Goal: Task Accomplishment & Management: Manage account settings

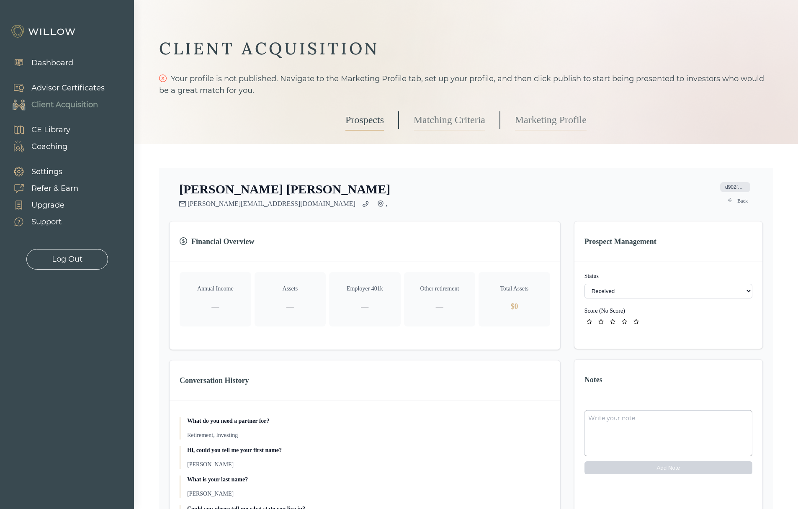
select select "3"
click at [535, 117] on link "Marketing Profile" at bounding box center [551, 120] width 72 height 21
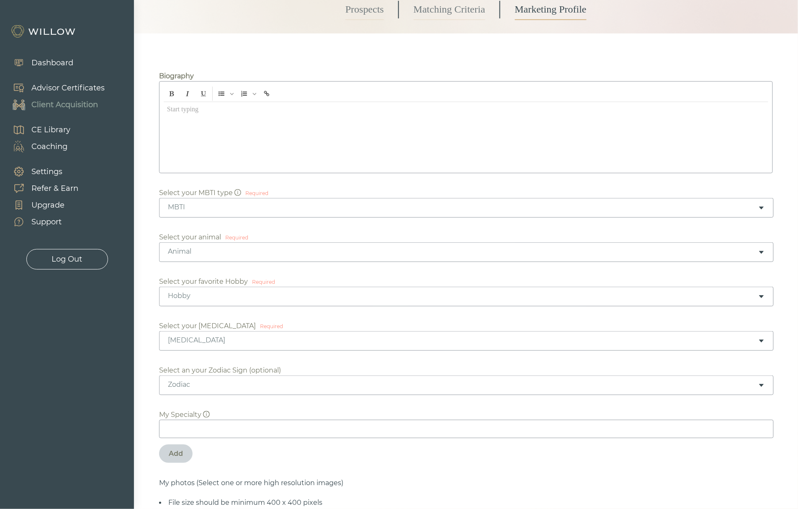
scroll to position [113, 0]
click at [50, 90] on div "Advisor Certificates" at bounding box center [67, 87] width 73 height 11
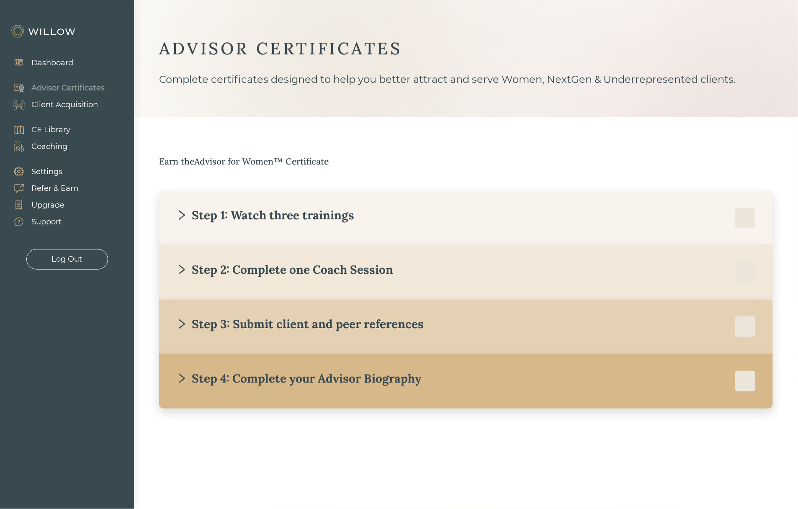
click at [200, 390] on div "Step 4: Complete your Advisor Biography" at bounding box center [466, 381] width 580 height 21
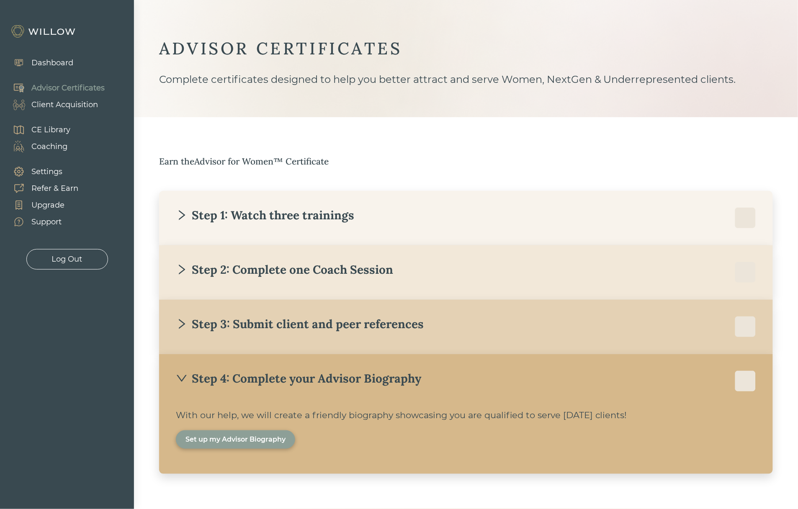
click at [252, 442] on div "Set up my Advisor Biography" at bounding box center [235, 440] width 100 height 10
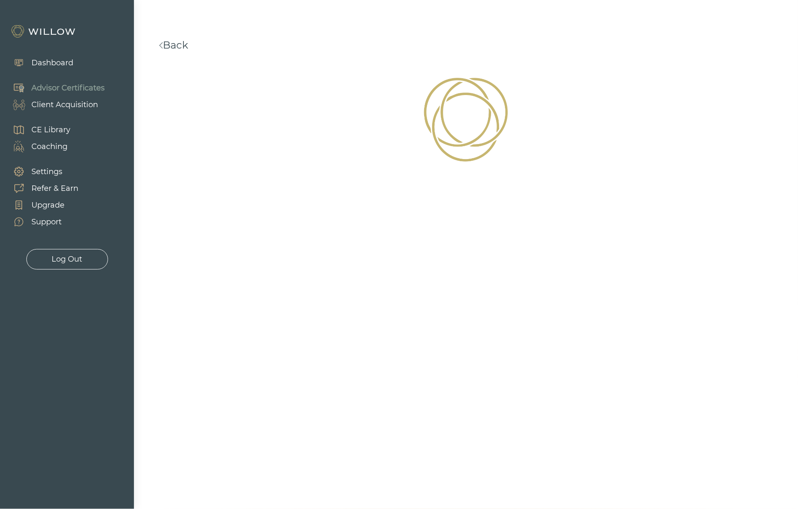
click at [183, 43] on link "Back" at bounding box center [173, 45] width 29 height 12
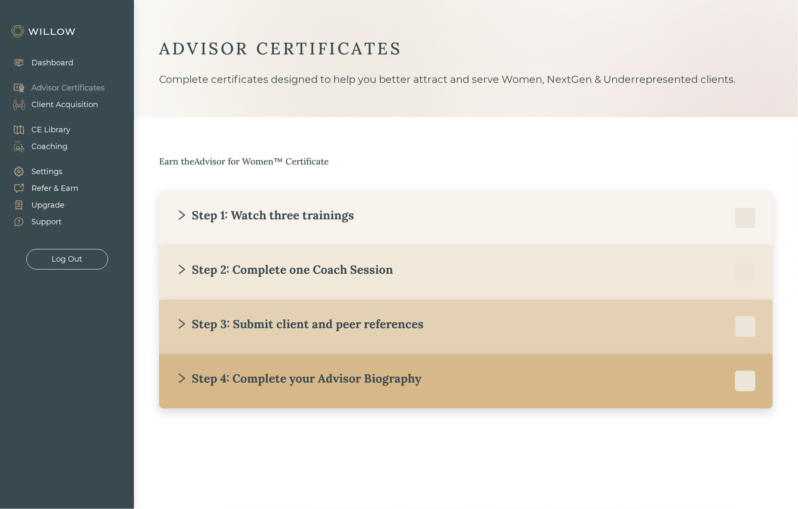
click at [213, 378] on div "Step 4: Complete your Advisor Biography" at bounding box center [298, 378] width 245 height 15
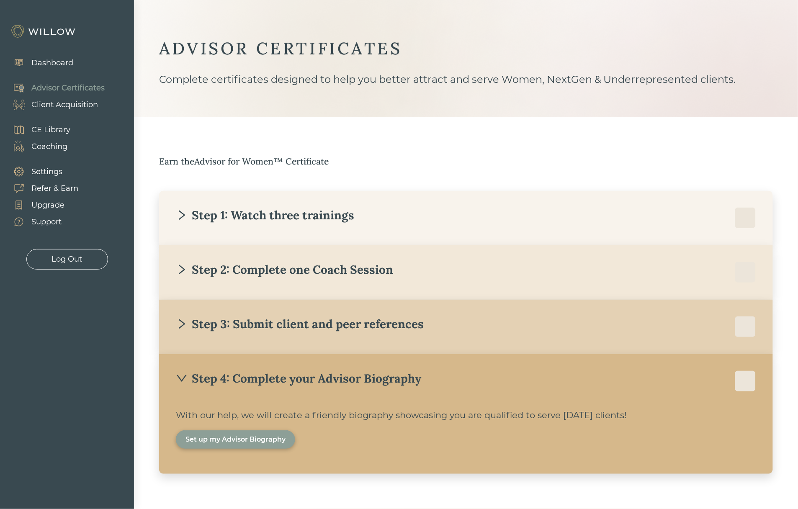
click at [53, 106] on div "Client Acquisition" at bounding box center [64, 104] width 67 height 11
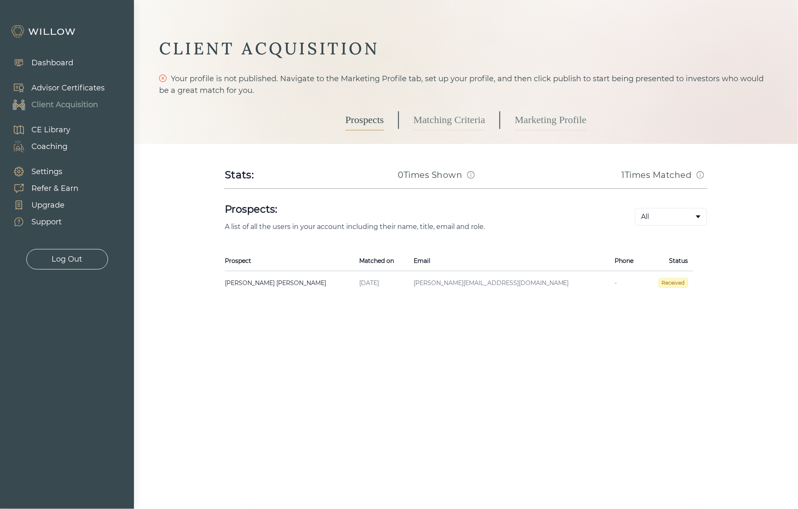
click at [543, 114] on link "Marketing Profile" at bounding box center [551, 120] width 72 height 21
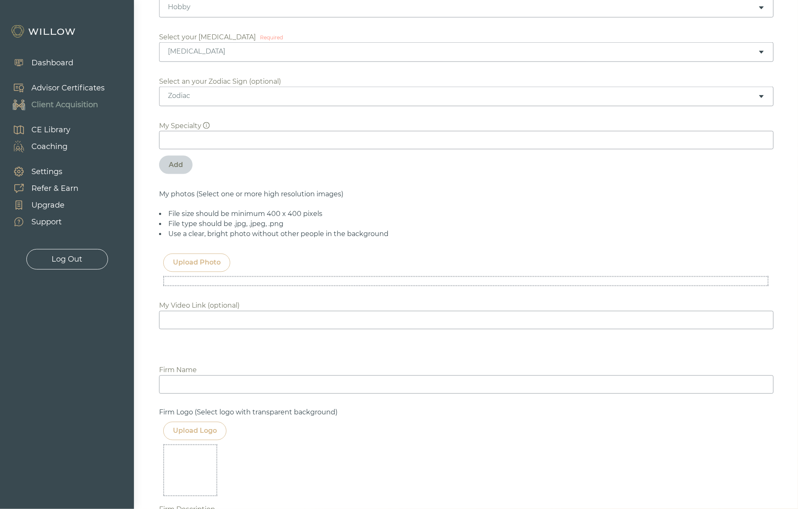
scroll to position [401, 0]
click at [276, 140] on input at bounding box center [466, 139] width 615 height 18
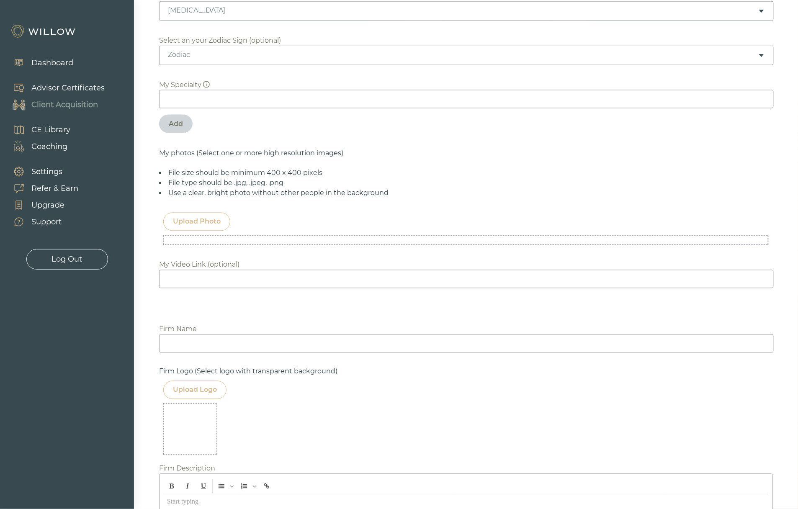
scroll to position [442, 0]
click at [180, 220] on div "Upload Photo" at bounding box center [197, 220] width 48 height 10
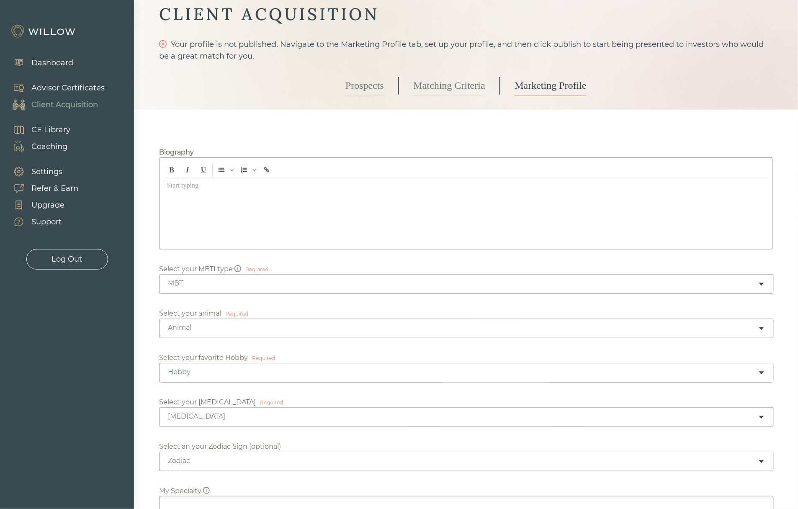
scroll to position [31, 0]
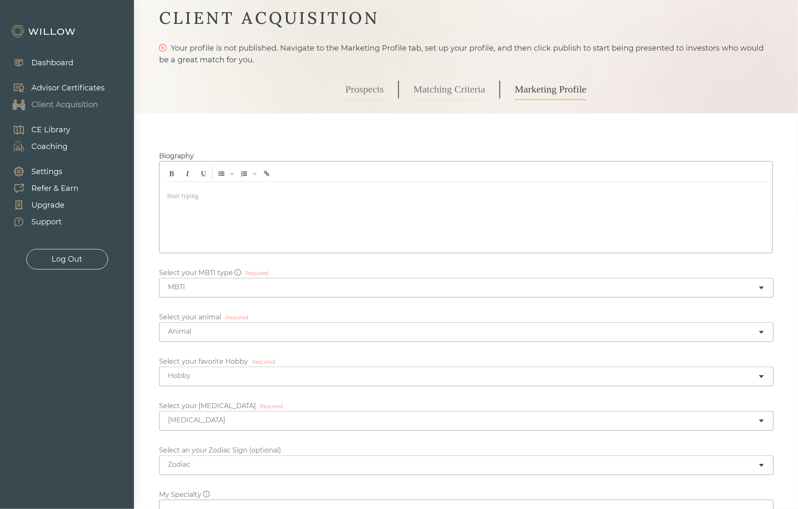
click at [219, 207] on div at bounding box center [466, 215] width 604 height 67
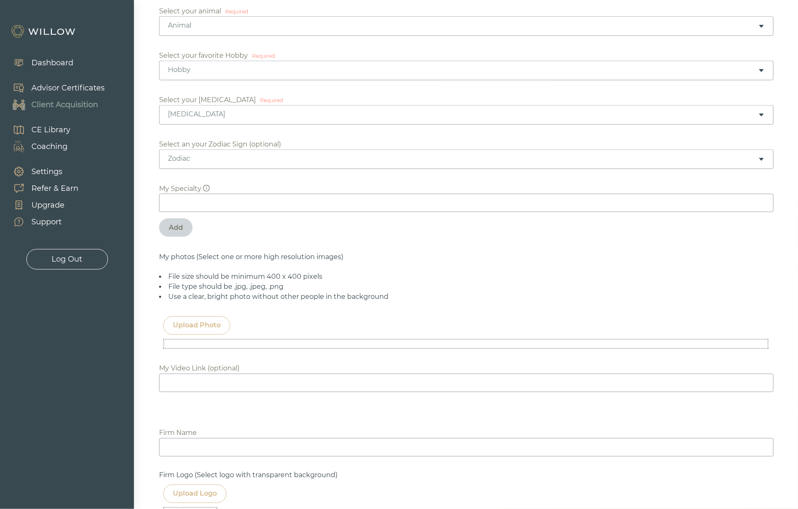
scroll to position [339, 0]
click at [221, 121] on div "[MEDICAL_DATA]" at bounding box center [466, 113] width 615 height 20
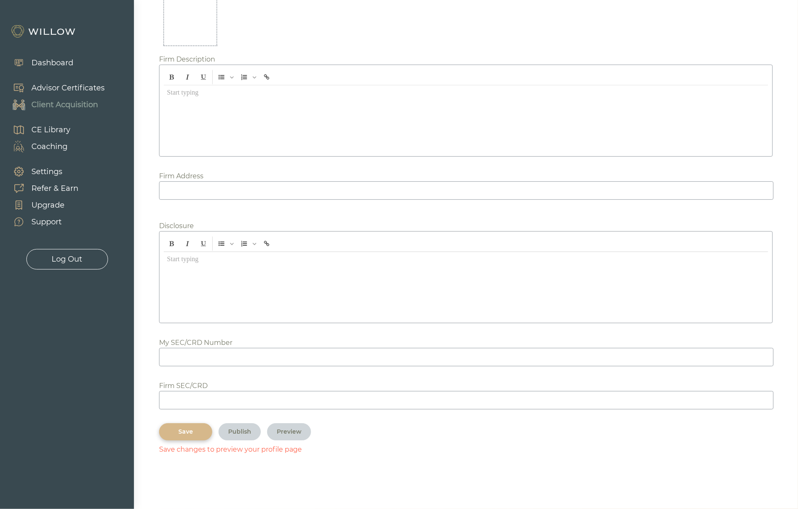
click at [189, 429] on div "Save" at bounding box center [186, 431] width 34 height 9
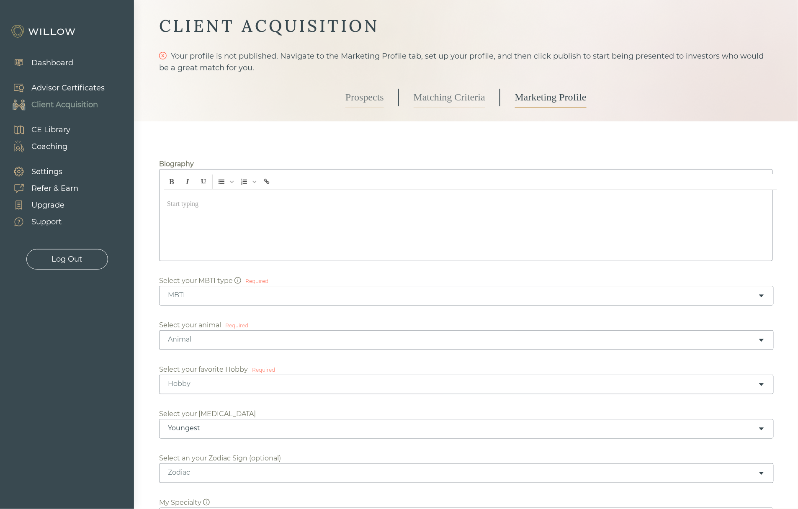
scroll to position [12, 0]
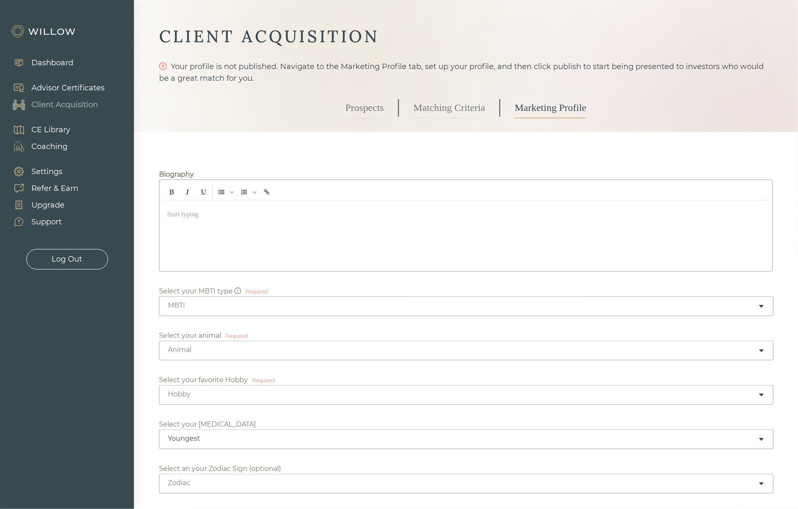
click at [293, 314] on div "MBTI" at bounding box center [466, 306] width 615 height 20
click at [254, 347] on div "Animal" at bounding box center [463, 349] width 590 height 9
click at [247, 400] on div "Hobby" at bounding box center [466, 395] width 615 height 20
click at [227, 441] on div "Youngest" at bounding box center [463, 438] width 590 height 9
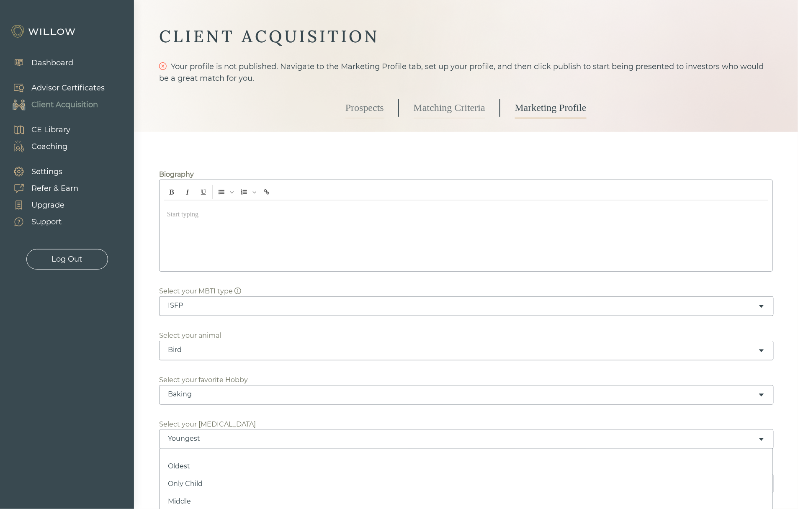
click at [147, 418] on div at bounding box center [399, 254] width 798 height 509
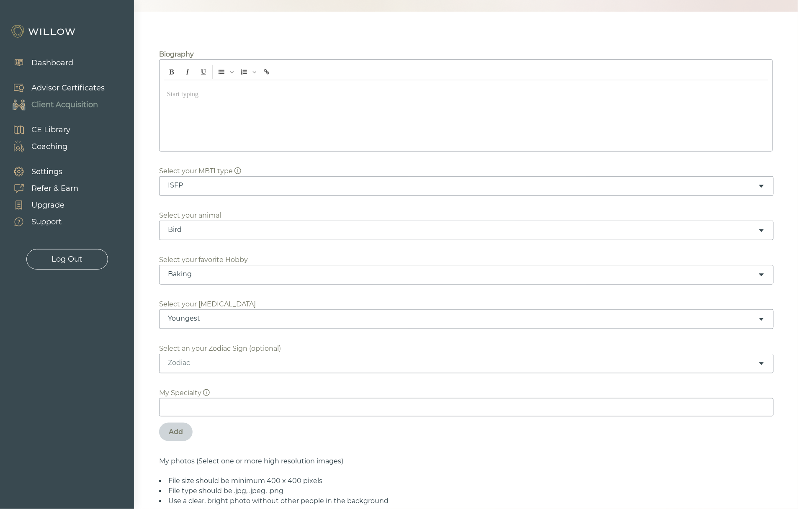
scroll to position [133, 0]
click at [188, 364] on div "Zodiac" at bounding box center [463, 361] width 590 height 9
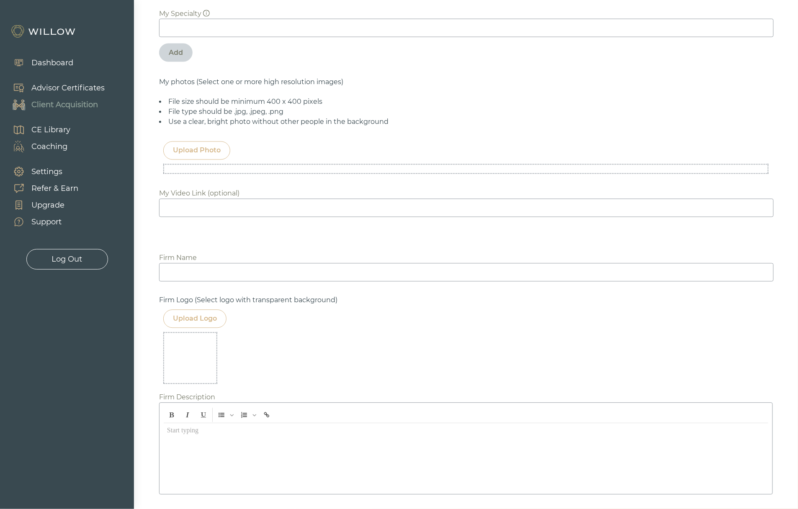
scroll to position [856, 0]
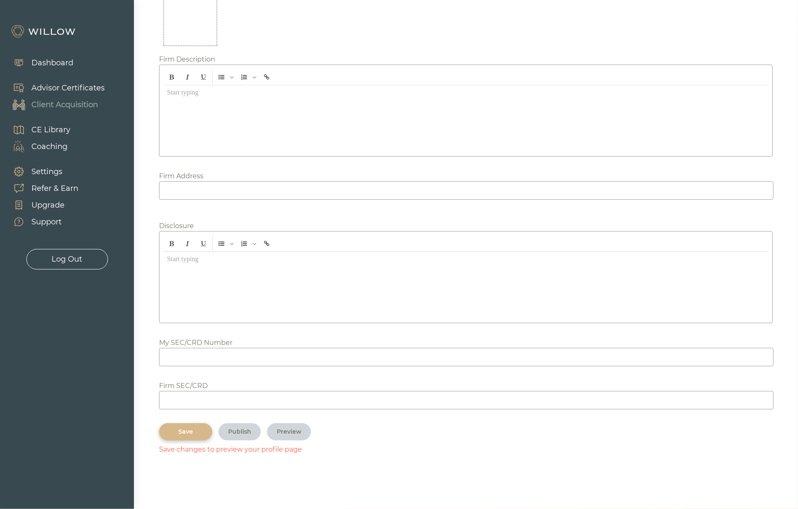
click at [177, 432] on div "Save" at bounding box center [186, 431] width 34 height 9
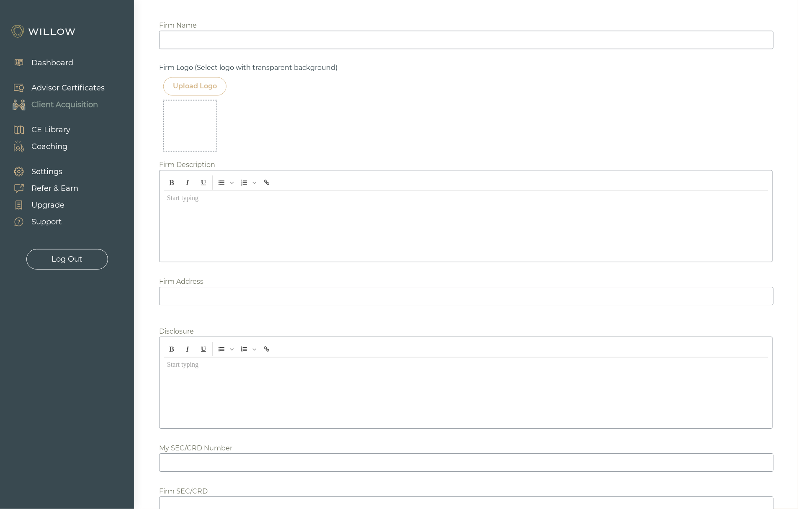
scroll to position [746, 0]
click at [80, 88] on div "Advisor Certificates" at bounding box center [67, 87] width 73 height 11
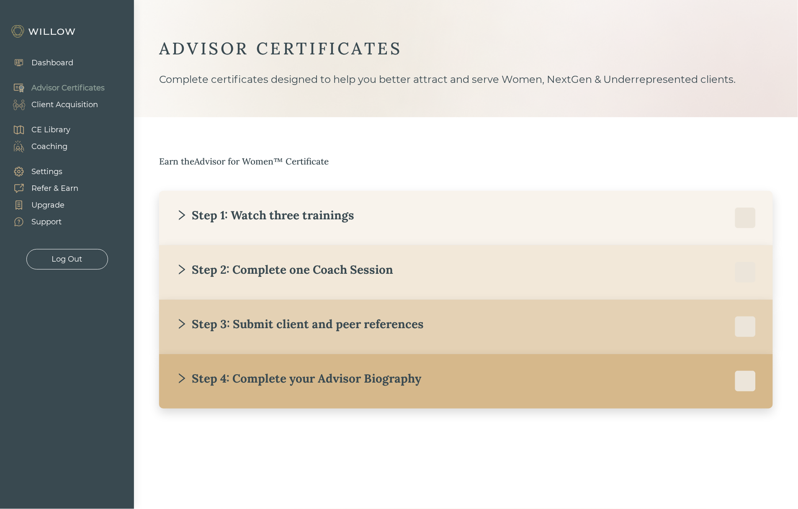
click at [67, 100] on div "Client Acquisition" at bounding box center [64, 104] width 67 height 11
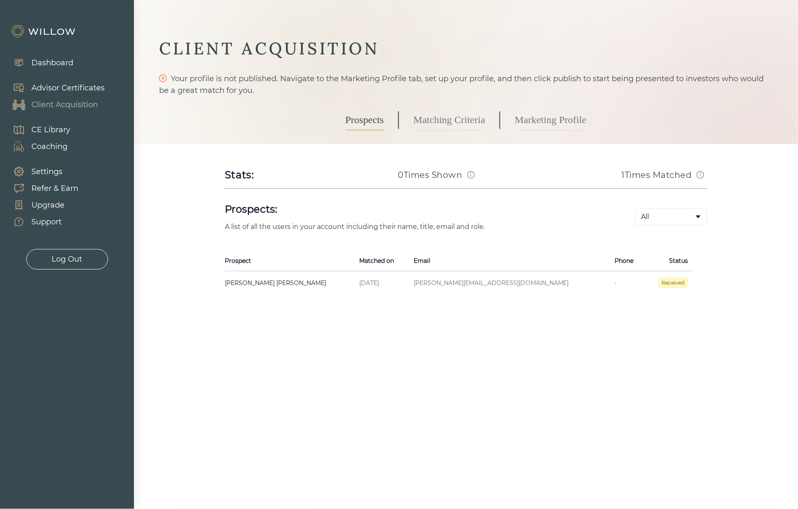
click at [526, 121] on link "Marketing Profile" at bounding box center [551, 120] width 72 height 21
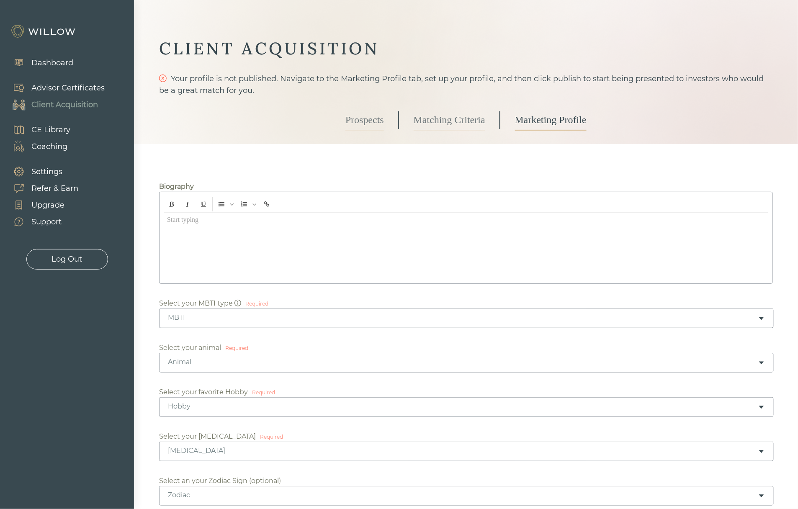
click at [39, 87] on div "Advisor Certificates" at bounding box center [67, 87] width 73 height 11
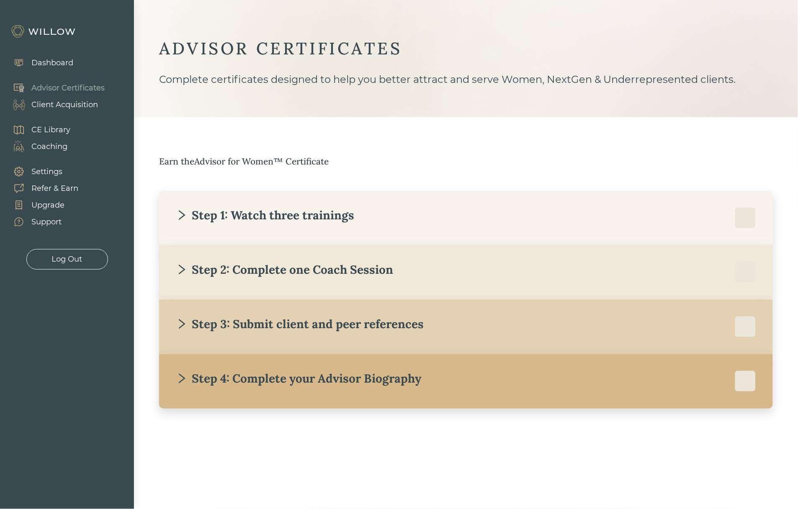
click at [293, 389] on div "Step 4: Complete your Advisor Biography" at bounding box center [466, 381] width 580 height 21
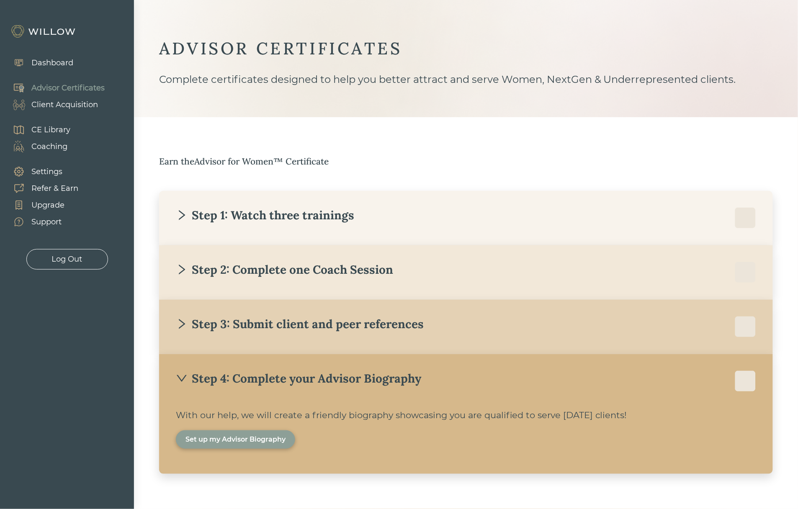
click at [59, 104] on div "Client Acquisition" at bounding box center [64, 104] width 67 height 11
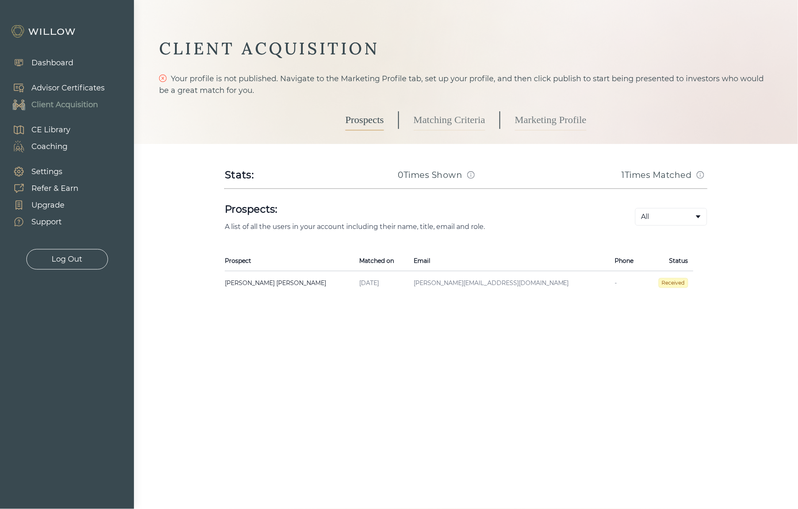
click at [512, 133] on div "Prospects Matching Criteria Marketing Profile" at bounding box center [465, 120] width 241 height 48
click at [525, 122] on link "Marketing Profile" at bounding box center [551, 120] width 72 height 21
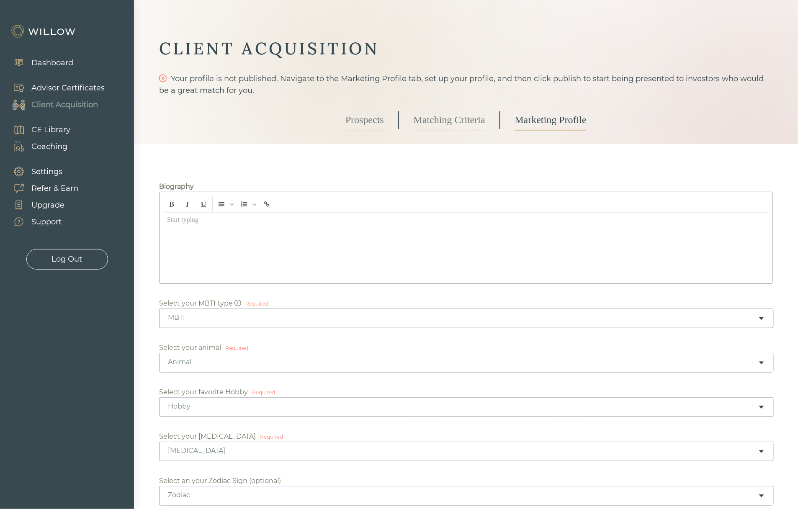
click at [244, 243] on div at bounding box center [466, 246] width 604 height 67
click at [56, 88] on div "Advisor Certificates" at bounding box center [67, 87] width 73 height 11
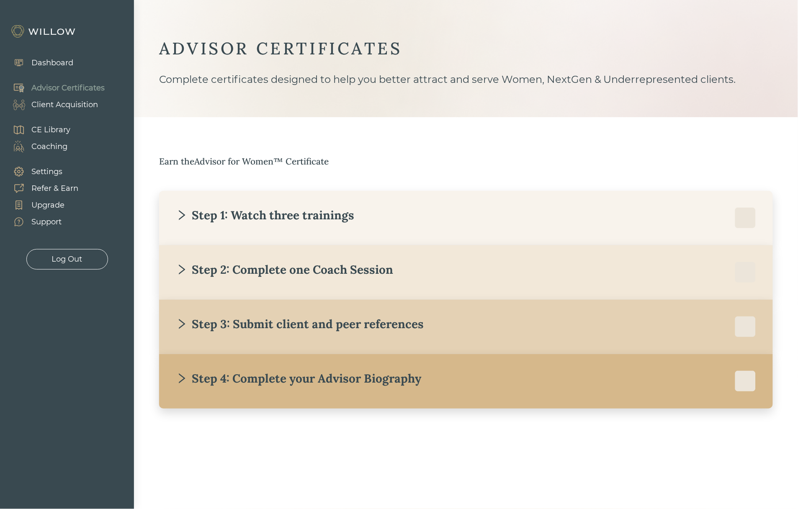
click at [209, 375] on div "Step 4: Complete your Advisor Biography" at bounding box center [298, 378] width 245 height 15
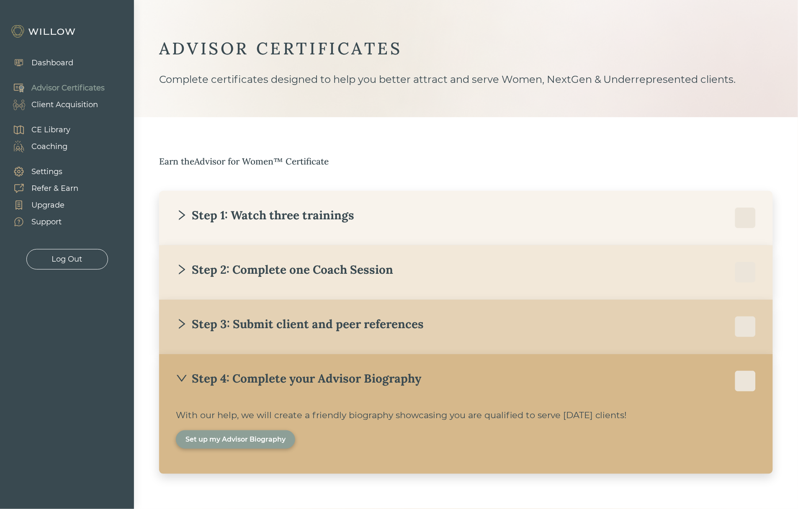
click at [32, 105] on div "Client Acquisition" at bounding box center [64, 104] width 67 height 11
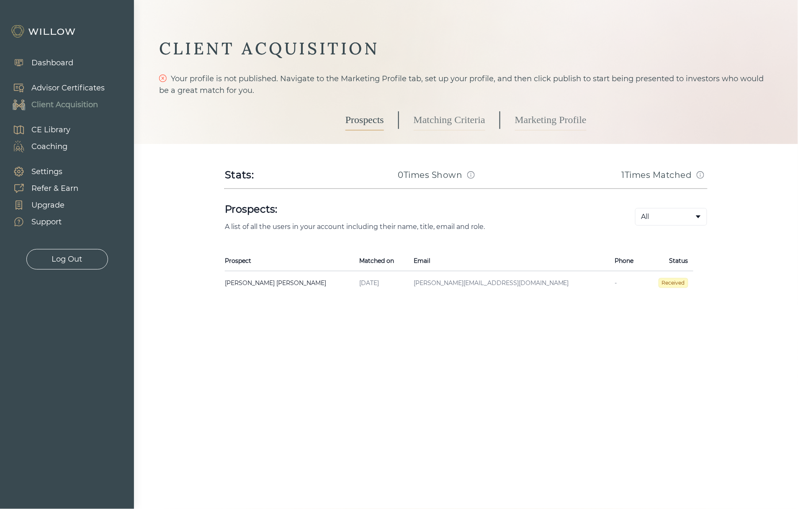
click at [537, 130] on div "Prospects Matching Criteria Marketing Profile" at bounding box center [465, 120] width 241 height 48
click at [535, 119] on link "Marketing Profile" at bounding box center [551, 120] width 72 height 21
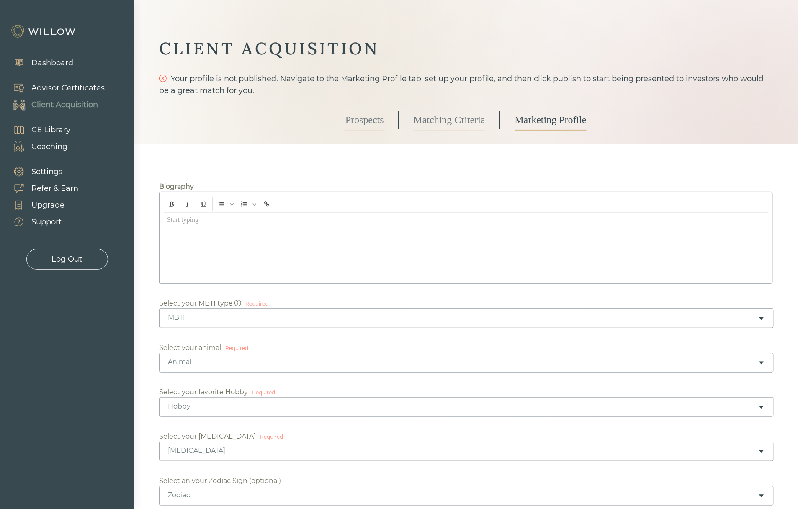
click at [71, 87] on div "Advisor Certificates" at bounding box center [67, 87] width 73 height 11
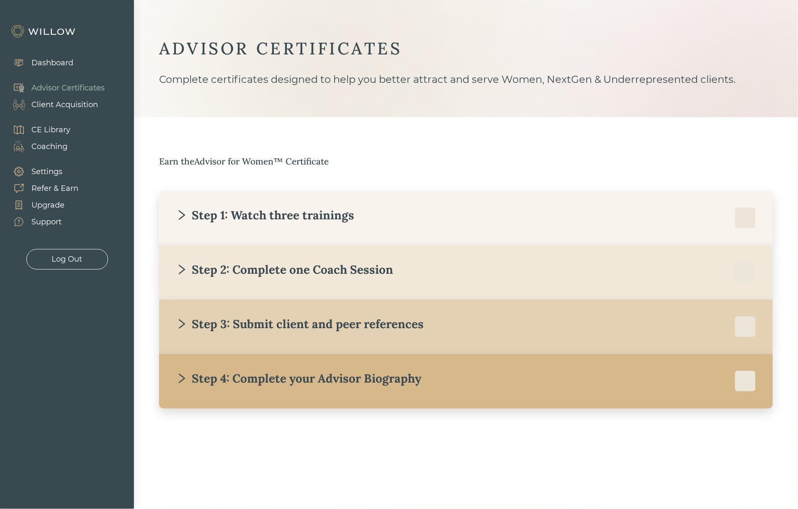
click at [244, 377] on div "Step 4: Complete your Advisor Biography" at bounding box center [298, 378] width 245 height 15
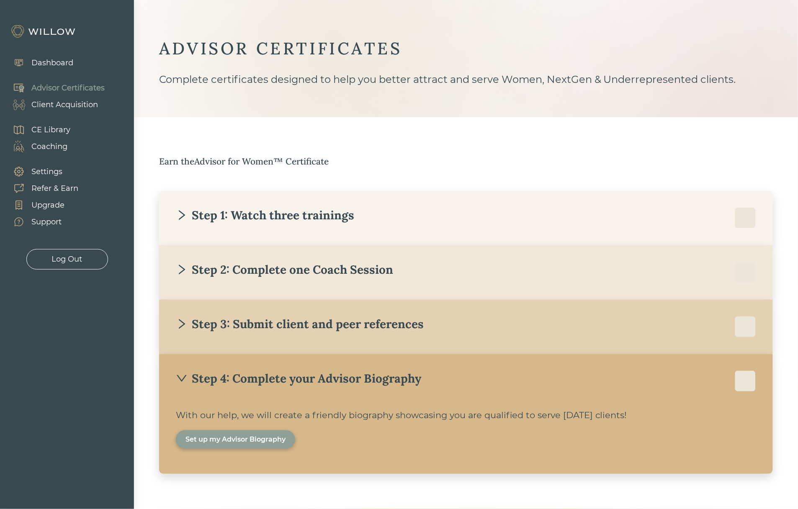
click at [60, 104] on div "Client Acquisition" at bounding box center [64, 104] width 67 height 11
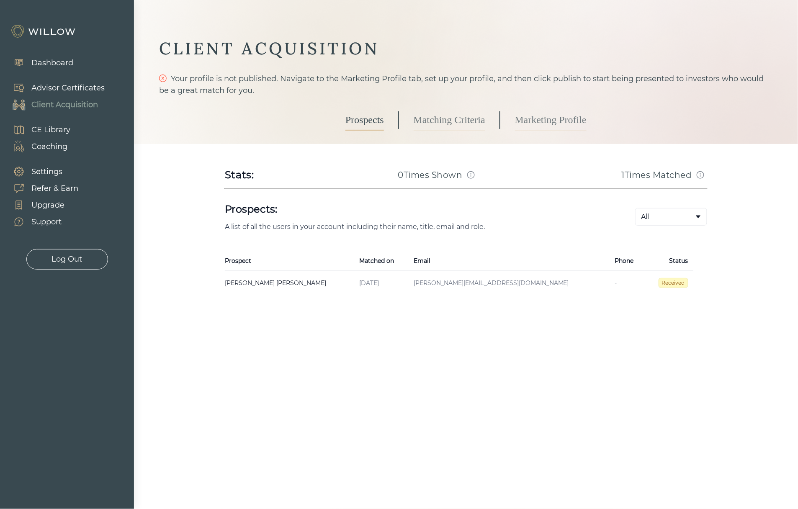
click at [557, 127] on link "Marketing Profile" at bounding box center [551, 120] width 72 height 21
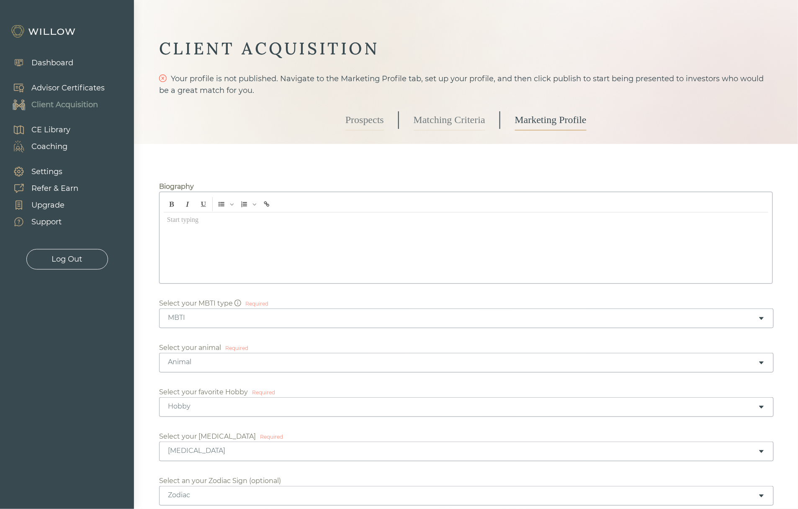
click at [372, 122] on link "Prospects" at bounding box center [364, 120] width 39 height 21
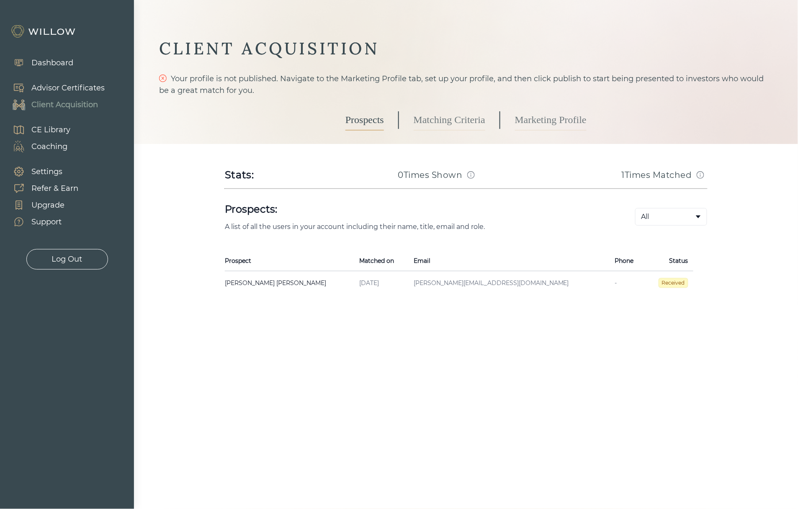
click at [672, 222] on body "Dashboard Advisor Certificates Client Acquisition CE Library Coaching Settings …" at bounding box center [399, 254] width 798 height 509
